Goal: Transaction & Acquisition: Purchase product/service

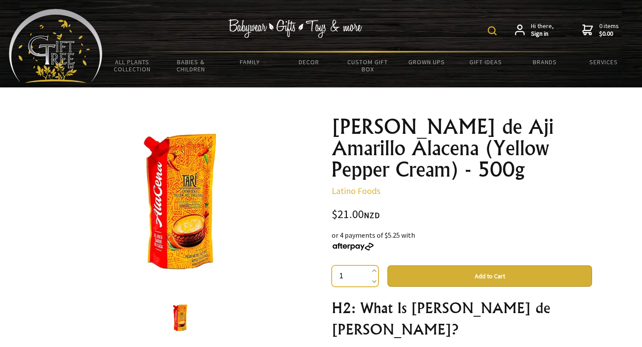
click at [376, 270] on input "1" at bounding box center [355, 275] width 47 height 21
click at [375, 270] on span at bounding box center [374, 271] width 4 height 11
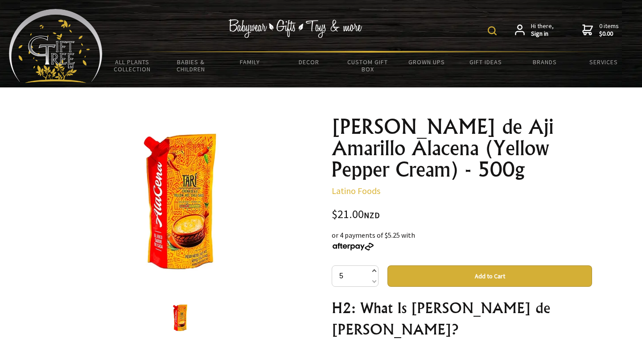
click at [375, 270] on span at bounding box center [374, 271] width 4 height 11
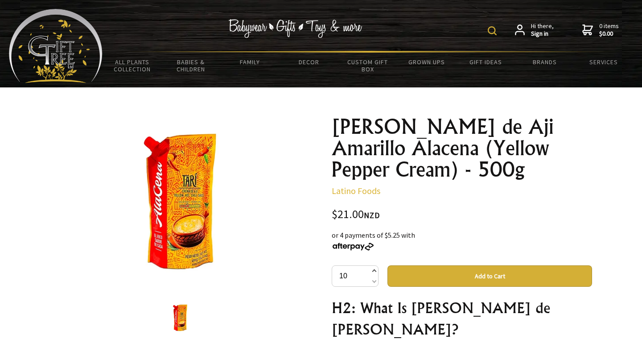
click at [375, 270] on span at bounding box center [374, 271] width 4 height 11
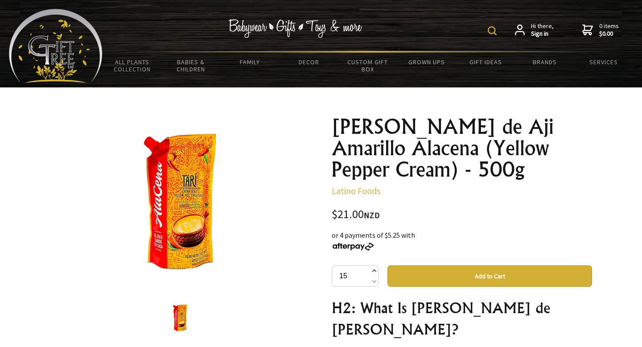
click at [375, 270] on span at bounding box center [374, 271] width 4 height 11
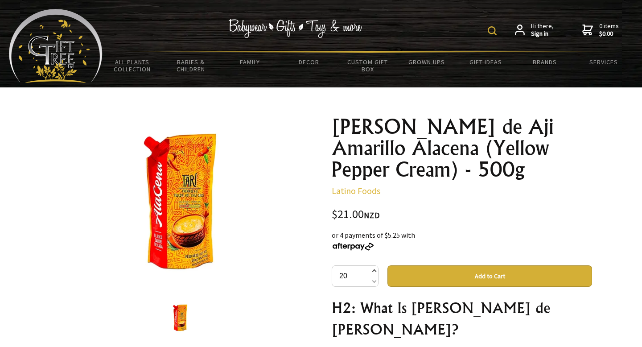
click at [375, 270] on span at bounding box center [374, 271] width 4 height 11
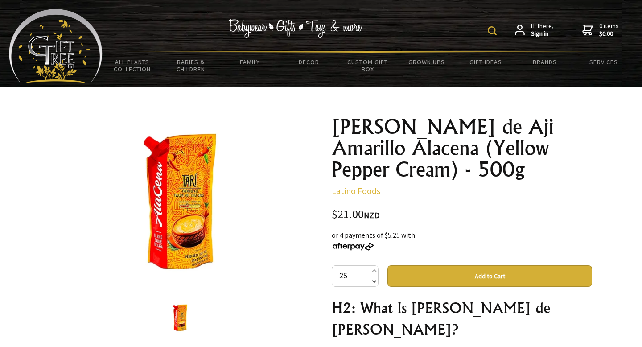
click at [375, 282] on span at bounding box center [374, 280] width 4 height 11
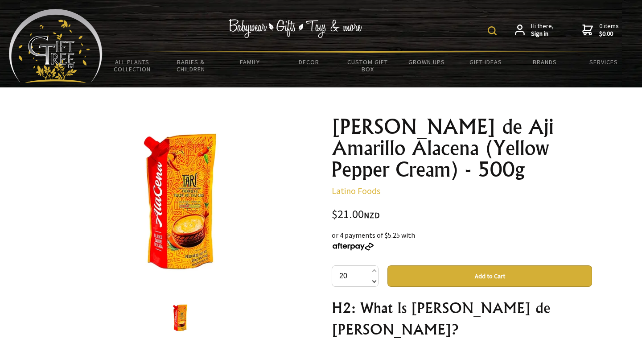
click at [375, 282] on span at bounding box center [374, 280] width 4 height 11
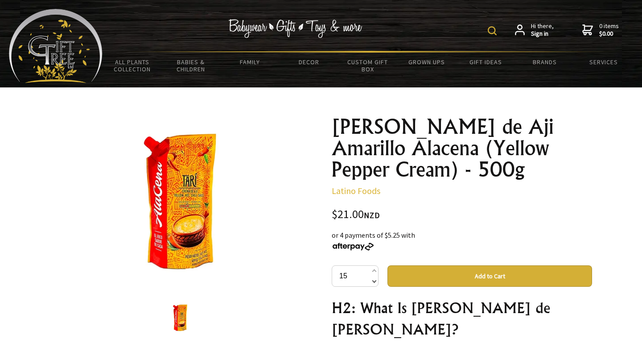
click at [375, 282] on span at bounding box center [374, 280] width 4 height 11
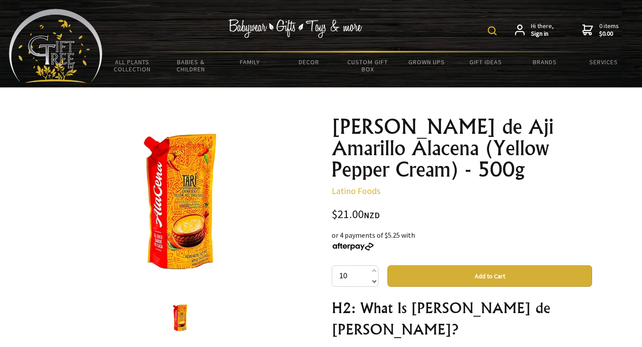
click at [375, 282] on span at bounding box center [374, 280] width 4 height 11
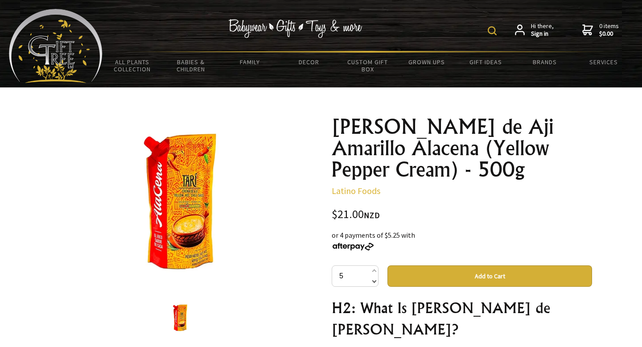
click at [375, 282] on span at bounding box center [374, 280] width 4 height 11
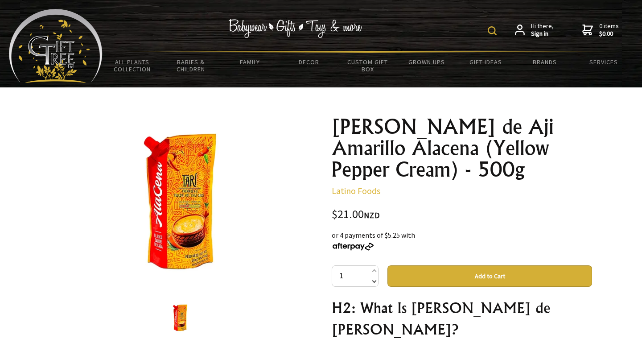
type input "0"
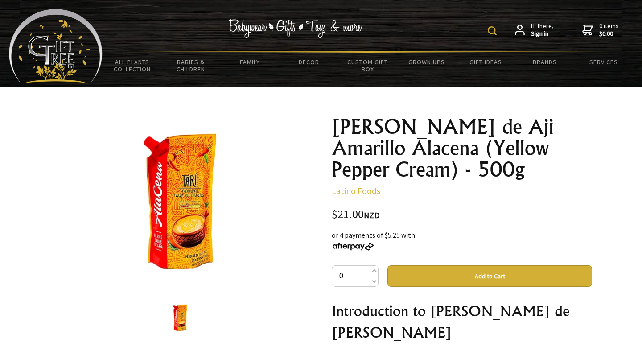
click at [353, 193] on link "Latino Foods" at bounding box center [356, 190] width 49 height 11
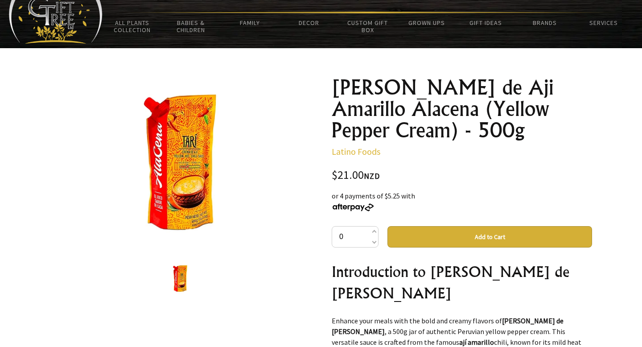
scroll to position [44, 0]
